Goal: Task Accomplishment & Management: Use online tool/utility

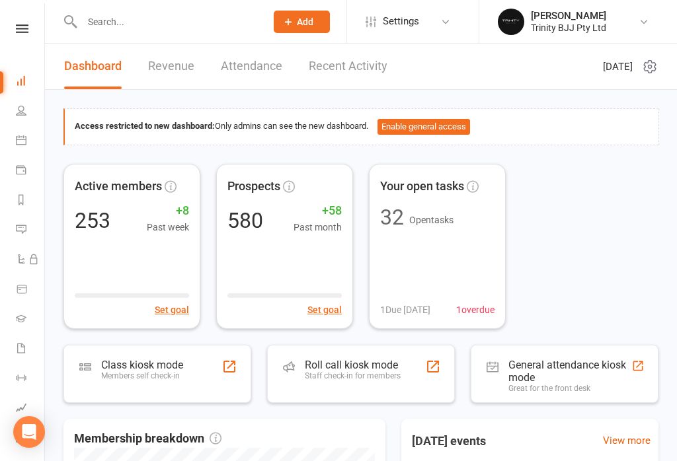
click at [22, 141] on icon at bounding box center [21, 140] width 11 height 11
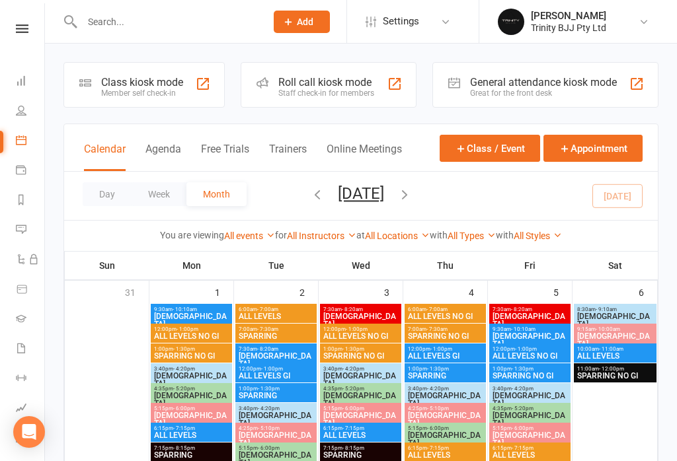
click at [163, 97] on div "Member self check-in" at bounding box center [142, 93] width 82 height 9
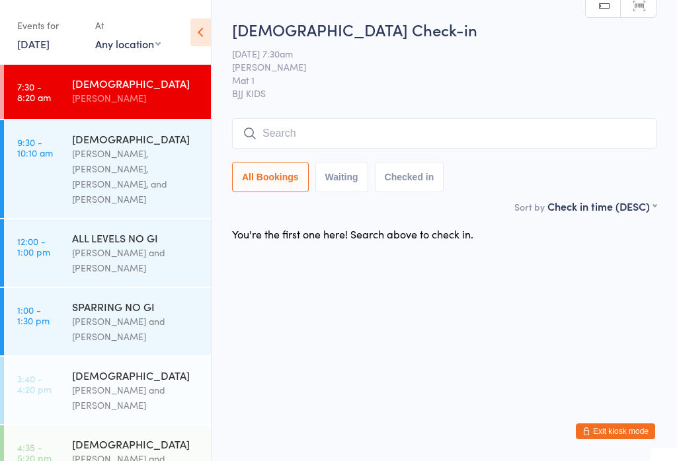
click at [282, 137] on input "search" at bounding box center [444, 133] width 424 height 30
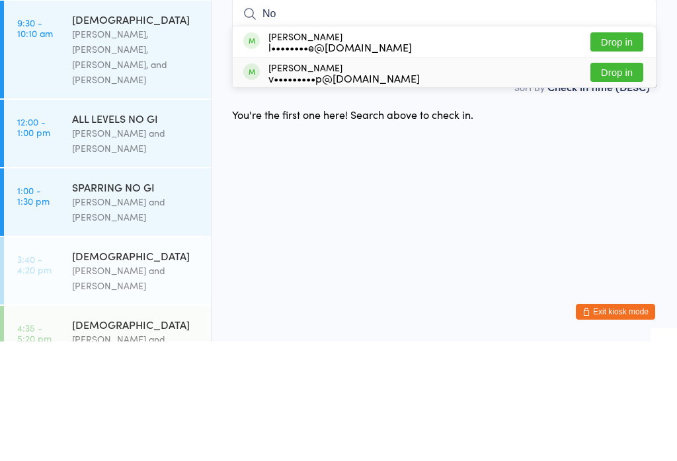
type input "No"
click at [271, 192] on div "v•••••••••p@[DOMAIN_NAME]" at bounding box center [343, 197] width 151 height 11
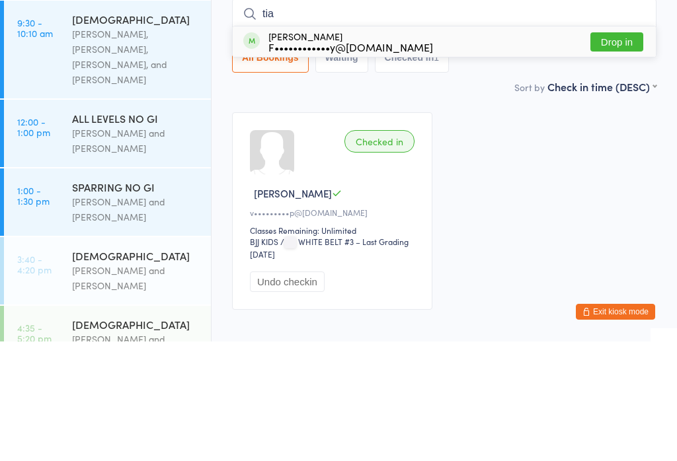
type input "tia"
click at [262, 151] on div "Tiago Pinamoura F••••••••••••y@[DOMAIN_NAME]" at bounding box center [338, 161] width 190 height 21
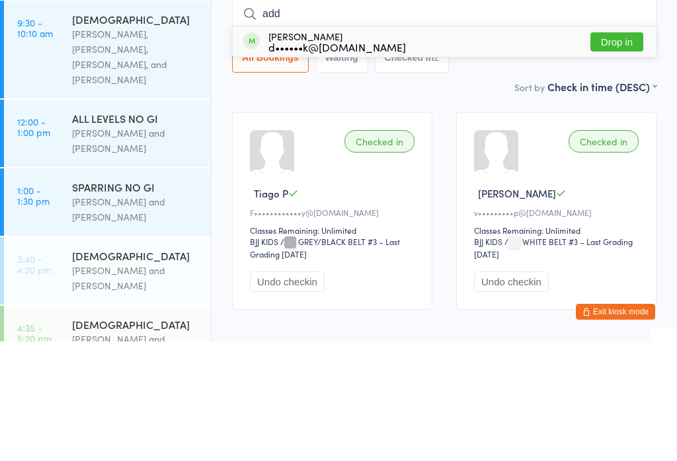
type input "add"
click at [278, 161] on div "d••••••k@[DOMAIN_NAME]" at bounding box center [336, 166] width 137 height 11
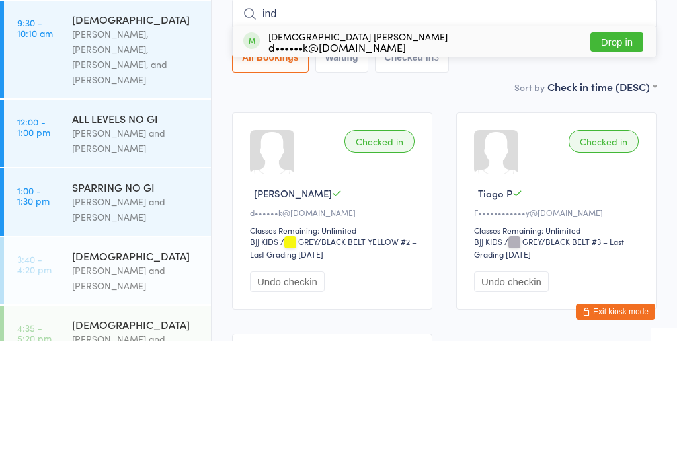
type input "ind"
click at [272, 161] on div "d••••••k@[DOMAIN_NAME]" at bounding box center [357, 166] width 179 height 11
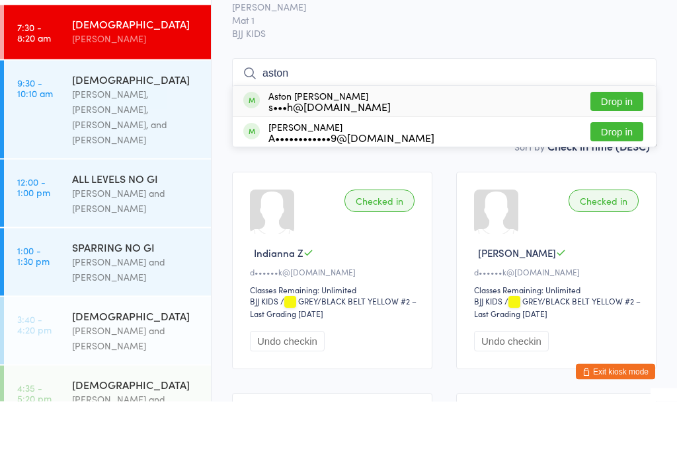
type input "aston"
click at [628, 152] on button "Drop in" at bounding box center [616, 161] width 53 height 19
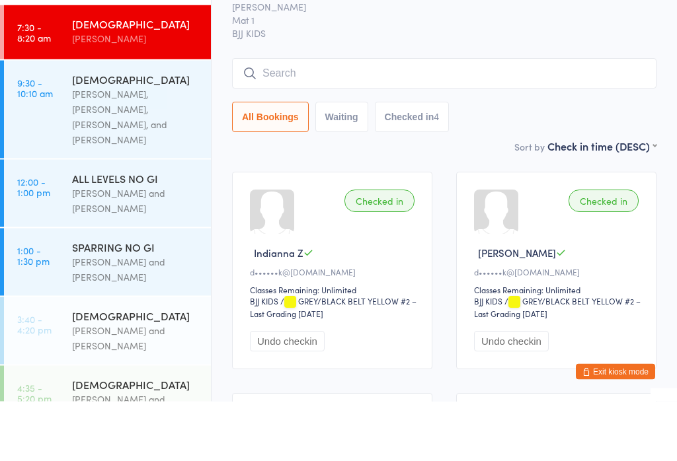
scroll to position [60, 0]
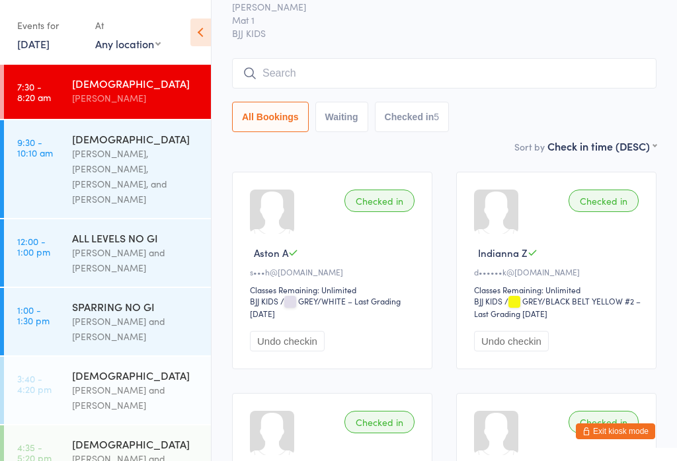
click at [420, 85] on input "search" at bounding box center [444, 73] width 424 height 30
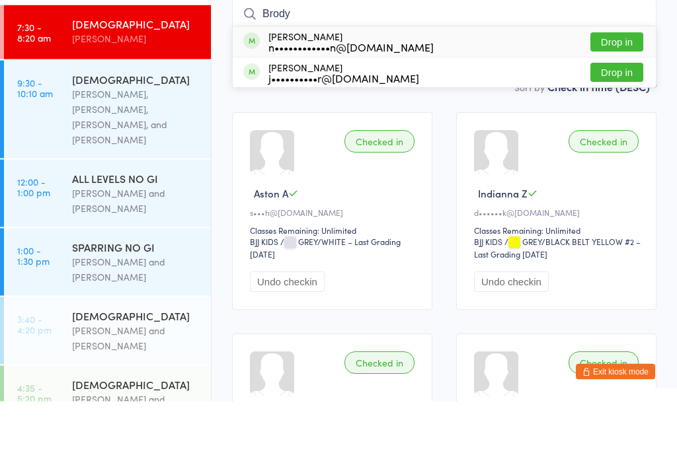
type input "Brody"
click at [619, 93] on button "Drop in" at bounding box center [616, 102] width 53 height 19
